Goal: Task Accomplishment & Management: Manage account settings

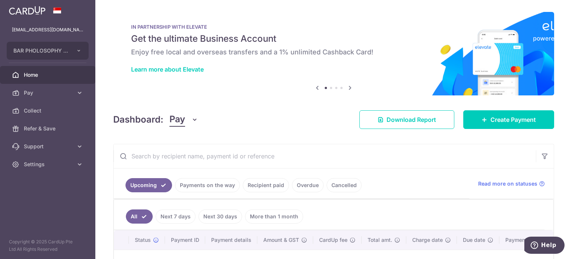
scroll to position [74, 0]
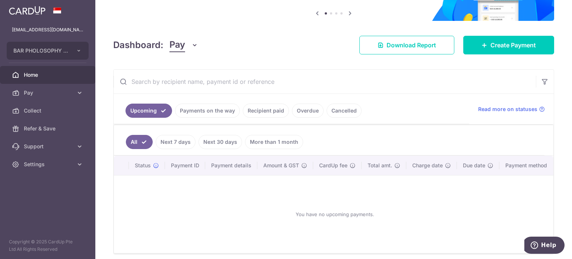
click at [214, 114] on link "Payments on the way" at bounding box center [207, 111] width 65 height 14
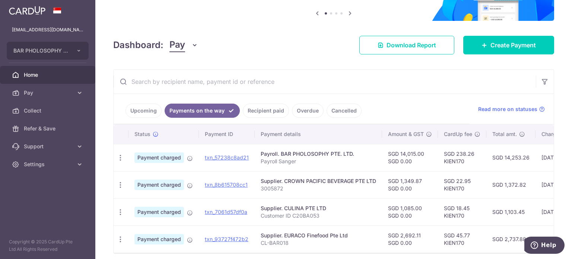
scroll to position [107, 0]
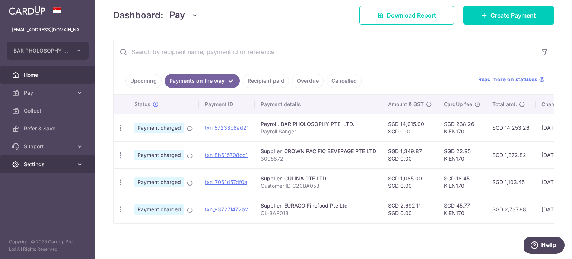
click at [32, 168] on link "Settings" at bounding box center [47, 164] width 95 height 18
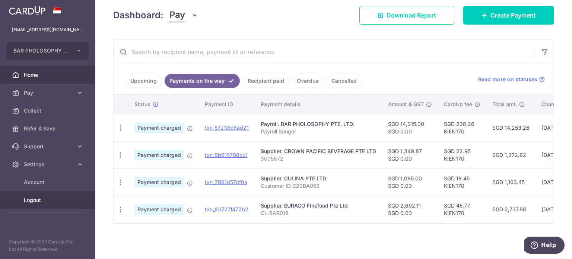
click at [42, 201] on span "Logout" at bounding box center [48, 199] width 49 height 7
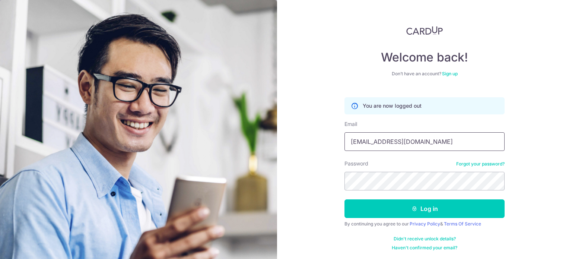
click at [417, 138] on input "[EMAIL_ADDRESS][DOMAIN_NAME]" at bounding box center [424, 141] width 160 height 19
type input "MATTHEWX05@GMAIL.COM"
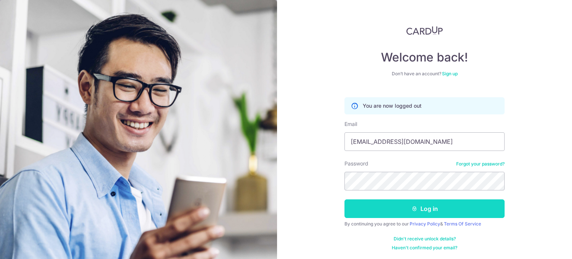
click at [424, 215] on button "Log in" at bounding box center [424, 208] width 160 height 19
